Goal: Task Accomplishment & Management: Use online tool/utility

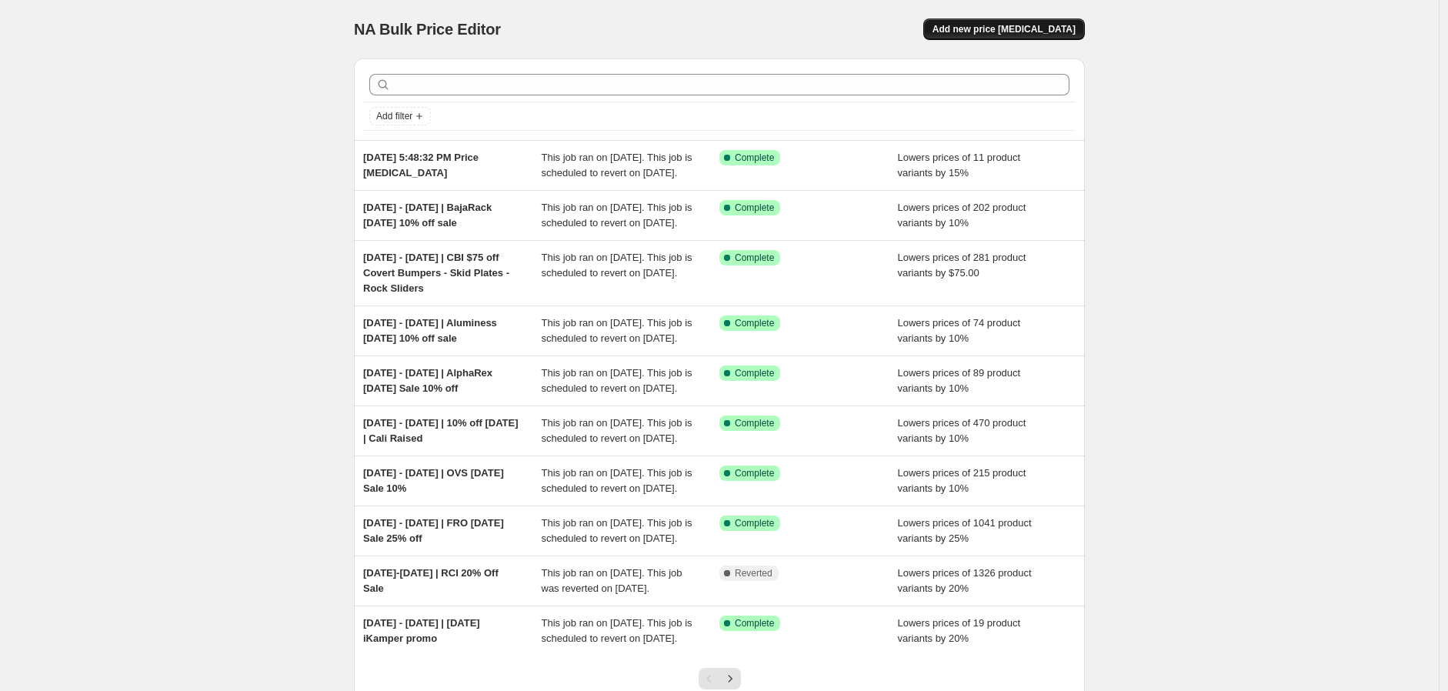
click at [1066, 34] on span "Add new price [MEDICAL_DATA]" at bounding box center [1004, 29] width 143 height 12
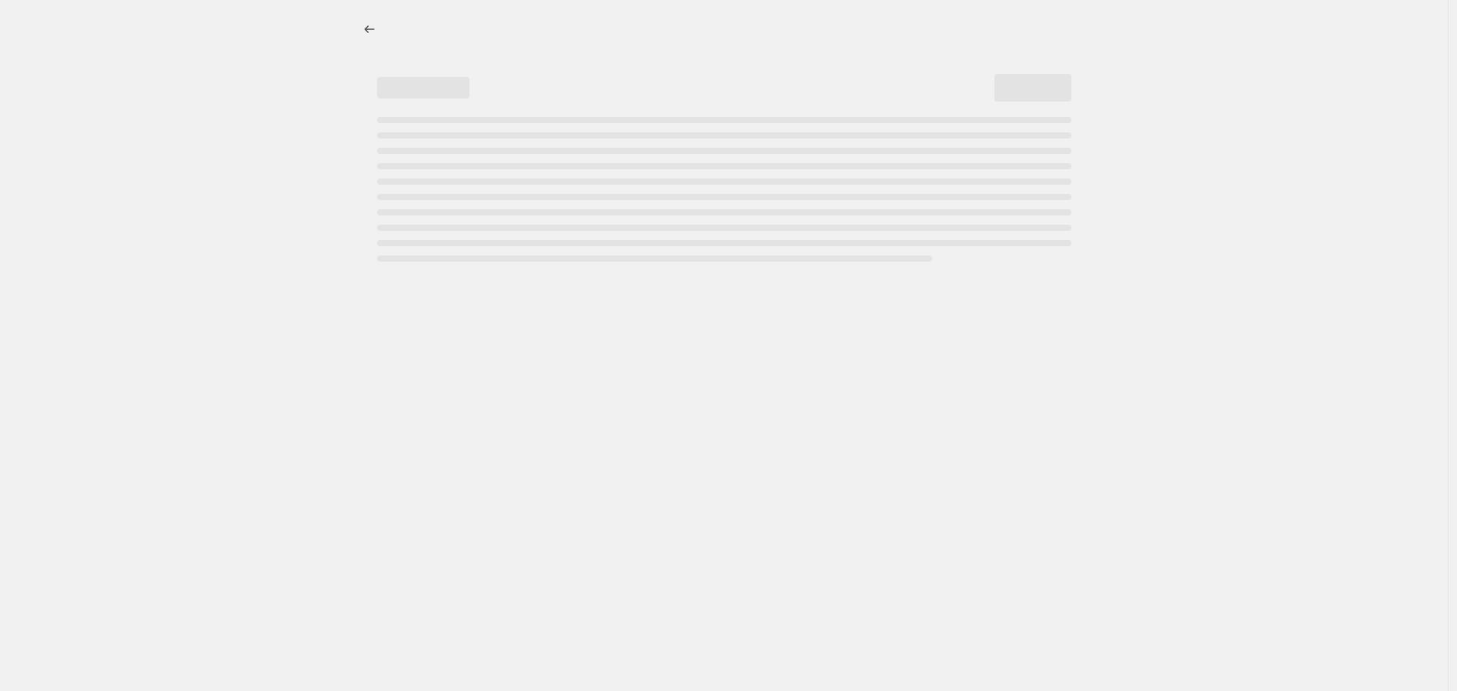
select select "percentage"
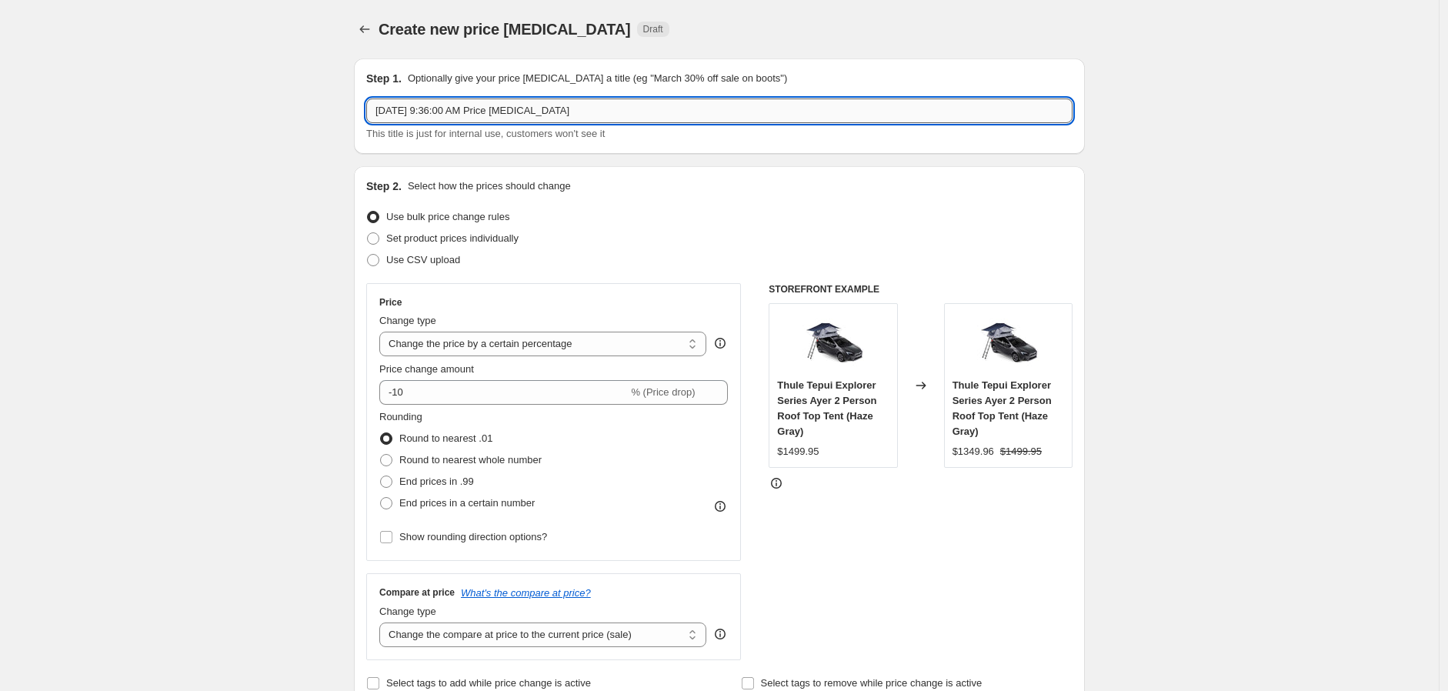
drag, startPoint x: 635, startPoint y: 109, endPoint x: 405, endPoint y: 105, distance: 230.2
click at [405, 105] on input "[DATE] 9:36:00 AM Price [MEDICAL_DATA]" at bounding box center [719, 111] width 707 height 25
click at [468, 114] on input "[DATE] - Sept" at bounding box center [719, 111] width 707 height 25
type input "[DATE] - [DATE] | Tentbox [DATE] Sale, custom discouts"
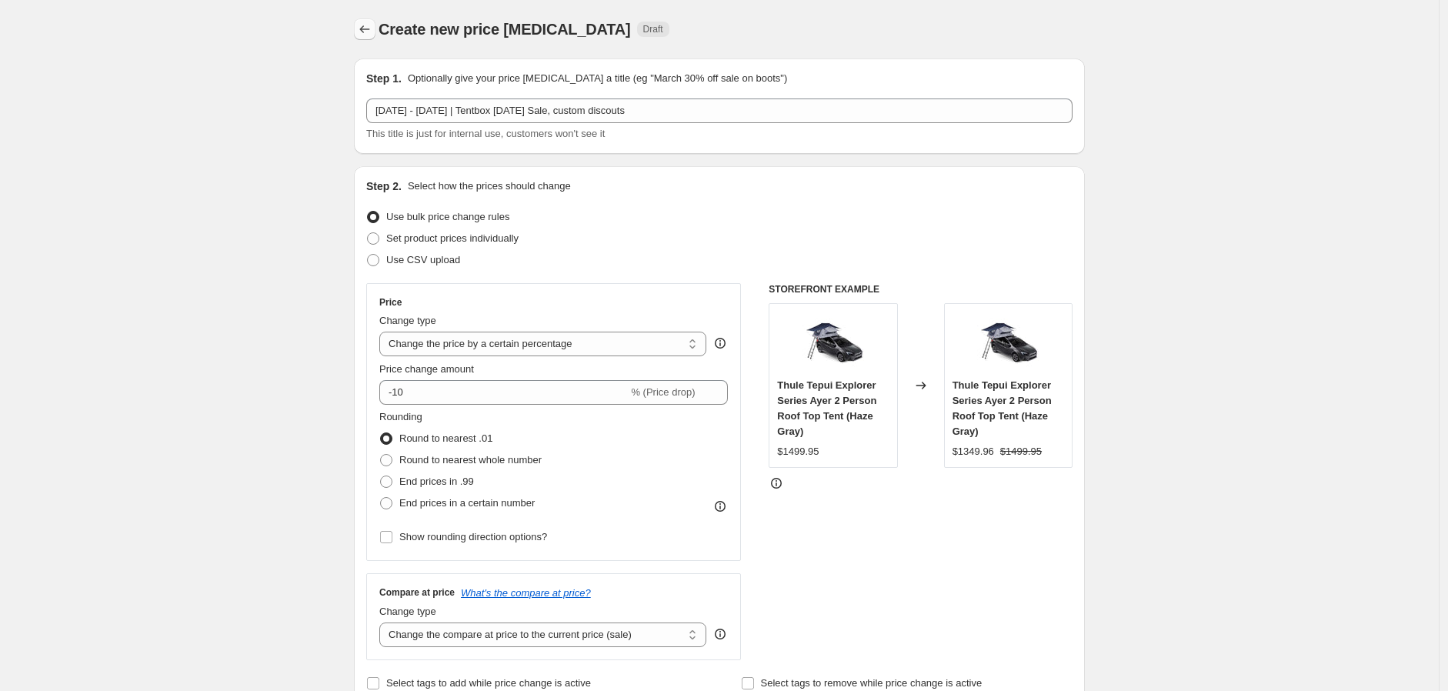
click at [370, 28] on icon "Price change jobs" at bounding box center [364, 29] width 15 height 15
